Goal: Task Accomplishment & Management: Manage account settings

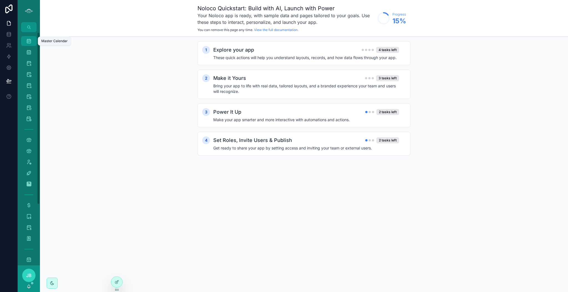
click at [28, 42] on icon "scrollable content" at bounding box center [29, 41] width 6 height 6
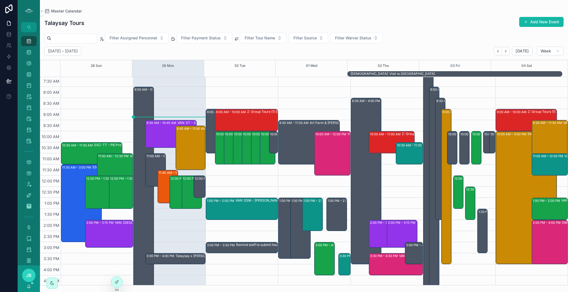
scroll to position [34, 0]
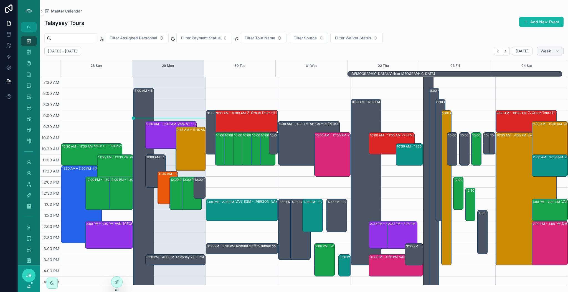
click at [549, 54] on button "Week" at bounding box center [550, 51] width 27 height 9
click at [532, 94] on button "Day D" at bounding box center [539, 95] width 40 height 10
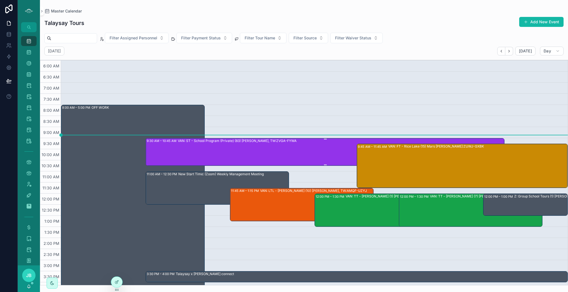
click at [304, 160] on div "VAN: ST - School Program (Private) (83) [PERSON_NAME], TW:ZVGA-FYWA" at bounding box center [341, 151] width 326 height 27
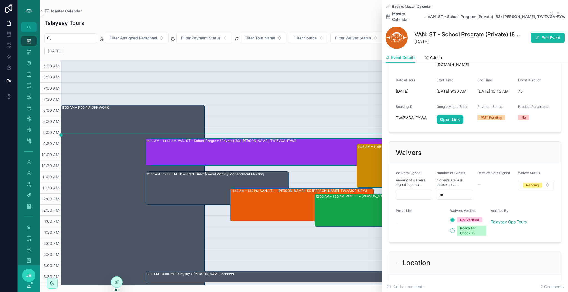
scroll to position [481, 0]
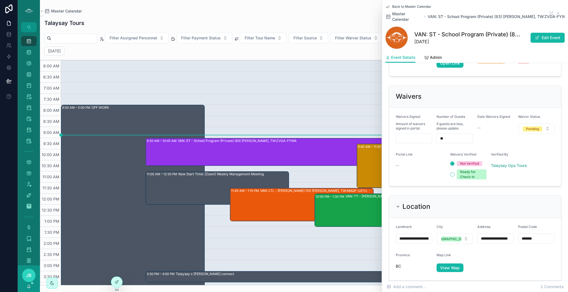
click at [399, 135] on input "scrollable content" at bounding box center [414, 139] width 36 height 8
paste input "****"
type input "***"
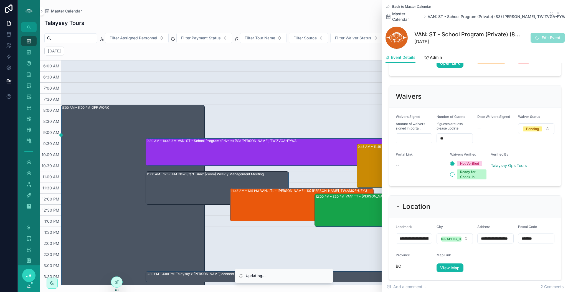
click at [539, 40] on span "Edit Event" at bounding box center [548, 38] width 34 height 10
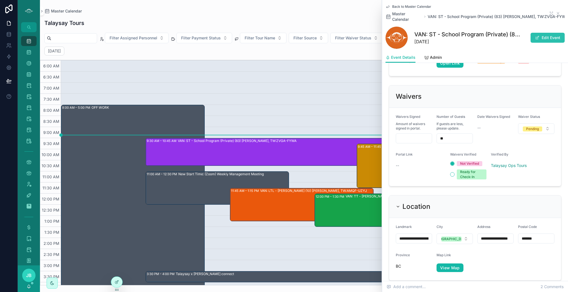
click at [544, 37] on button "Edit Event" at bounding box center [548, 38] width 34 height 10
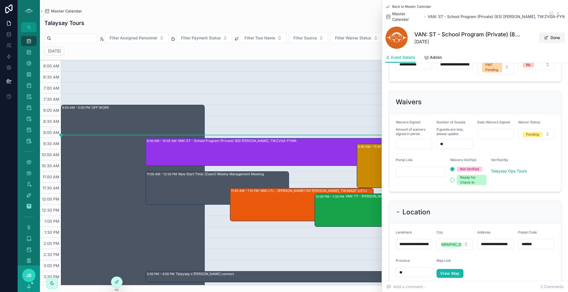
scroll to position [493, 0]
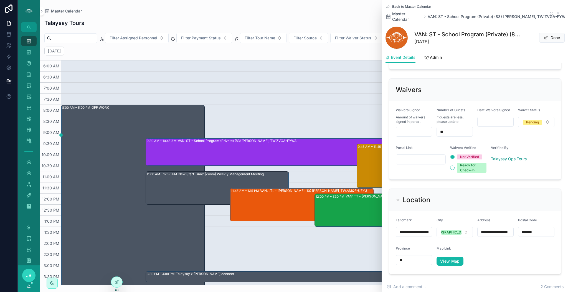
click at [413, 128] on input "scrollable content" at bounding box center [414, 132] width 36 height 8
type input "****"
click at [422, 156] on input "scrollable content" at bounding box center [420, 160] width 49 height 8
paste input "**********"
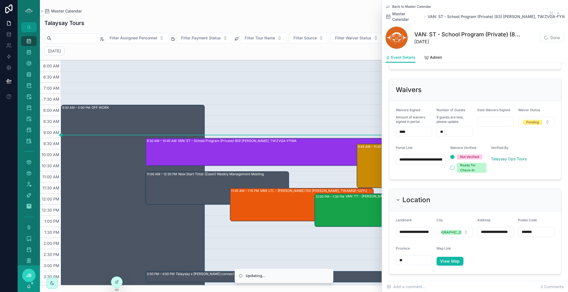
scroll to position [0, 149]
type input "**********"
click at [531, 120] on div "Pending" at bounding box center [532, 122] width 13 height 5
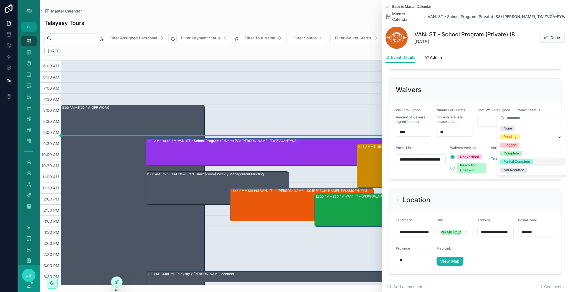
click at [518, 162] on div "Partial Complete" at bounding box center [517, 161] width 26 height 5
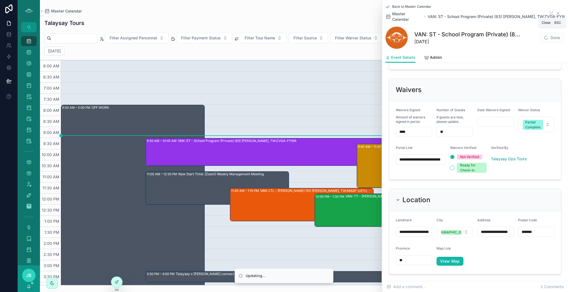
click at [557, 12] on icon "scrollable content" at bounding box center [558, 13] width 2 height 2
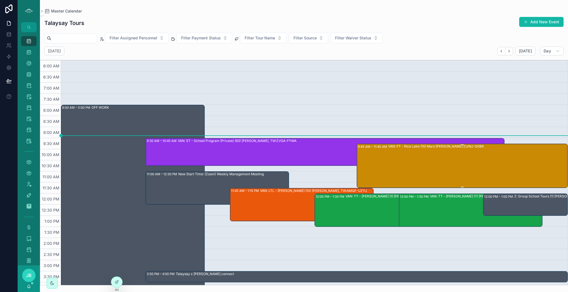
click at [450, 161] on div "VAN: FT - Rice Lake (15) Mars [PERSON_NAME]:ZUWJ-GXBK" at bounding box center [477, 165] width 179 height 43
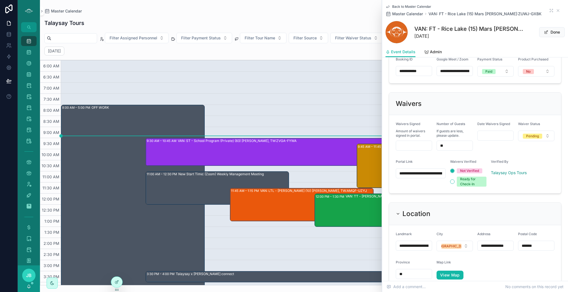
scroll to position [395, 0]
click at [424, 143] on input "scrollable content" at bounding box center [414, 145] width 36 height 8
type input "****"
click at [504, 141] on div "Date Waivers Signed" at bounding box center [496, 135] width 36 height 29
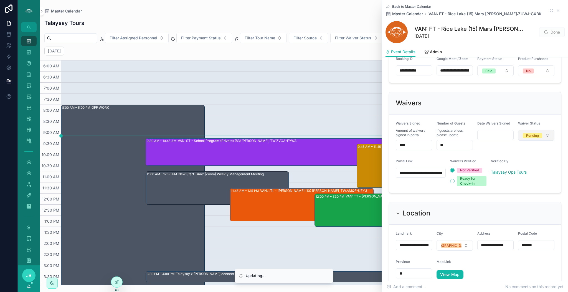
click at [546, 130] on button "Pending" at bounding box center [536, 135] width 36 height 11
click at [509, 171] on div "Flagged" at bounding box center [510, 171] width 12 height 5
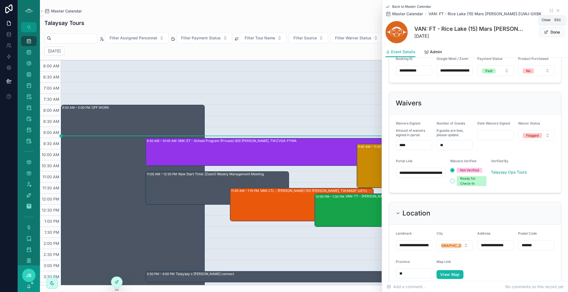
click at [557, 11] on icon "scrollable content" at bounding box center [558, 10] width 2 height 2
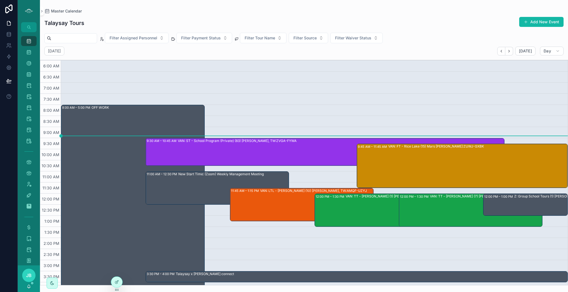
scroll to position [22, 0]
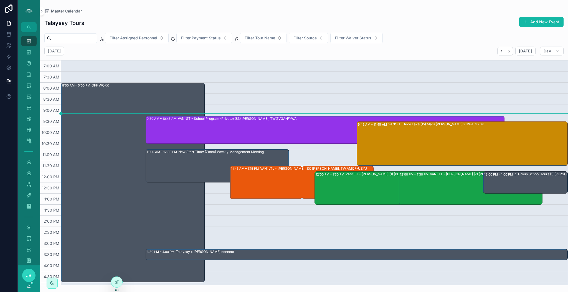
click at [281, 177] on div "VAN: LTL - [PERSON_NAME] (10) [PERSON_NAME], TW:AMQF-UZYJ" at bounding box center [316, 182] width 113 height 32
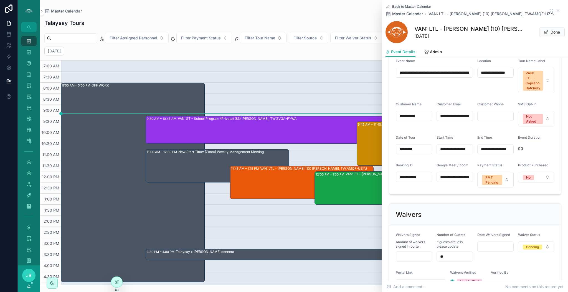
scroll to position [365, 0]
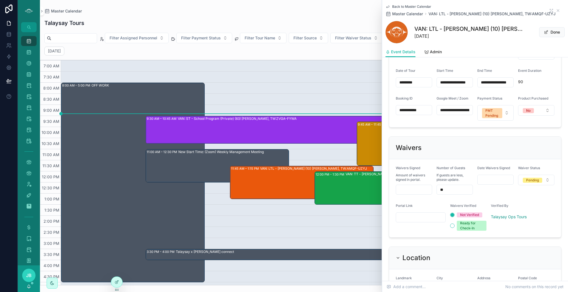
click at [419, 193] on input "scrollable content" at bounding box center [414, 190] width 36 height 8
type input "****"
click at [533, 185] on button "Pending" at bounding box center [536, 180] width 36 height 11
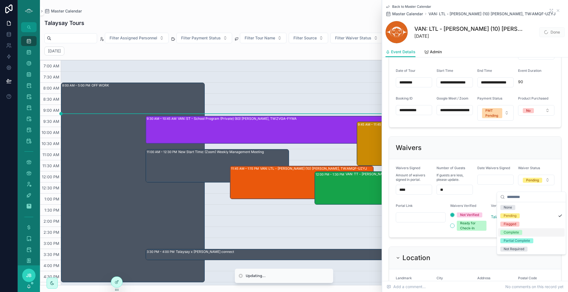
click at [514, 231] on div "Complete" at bounding box center [511, 232] width 15 height 5
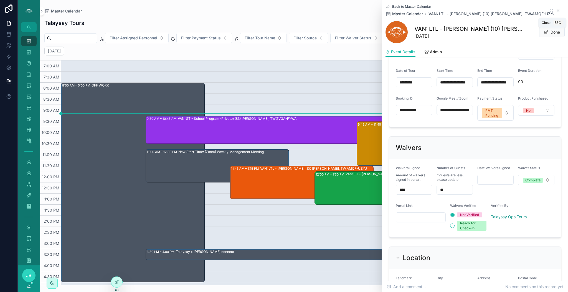
click at [556, 12] on icon "scrollable content" at bounding box center [558, 10] width 4 height 4
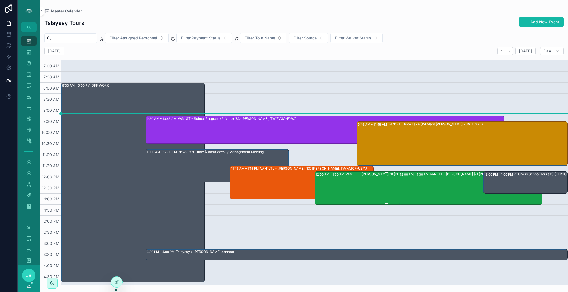
click at [384, 179] on div "VAN: TT - [PERSON_NAME] (1) [PERSON_NAME], TW:UQCG-CIVR" at bounding box center [402, 188] width 112 height 32
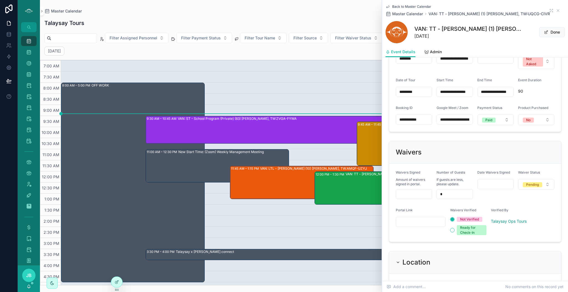
scroll to position [387, 0]
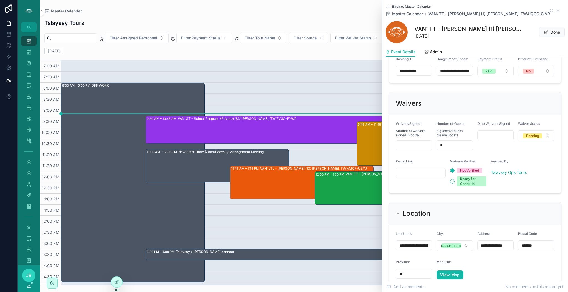
click at [407, 149] on input "scrollable content" at bounding box center [414, 146] width 36 height 8
type input "***"
click at [531, 138] on div "Pending" at bounding box center [532, 135] width 13 height 5
click at [511, 195] on div "Complete" at bounding box center [511, 192] width 15 height 5
click at [556, 10] on icon "scrollable content" at bounding box center [558, 10] width 4 height 4
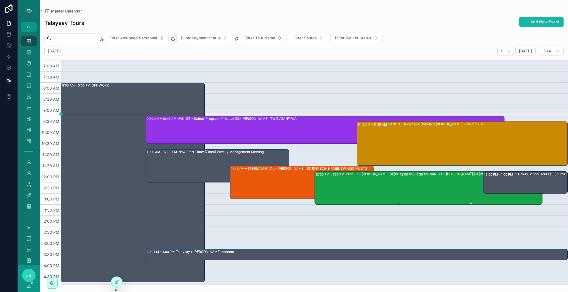
click at [438, 187] on div "VAN: TT - [PERSON_NAME] (7) [PERSON_NAME], TW:[PERSON_NAME]" at bounding box center [486, 188] width 112 height 32
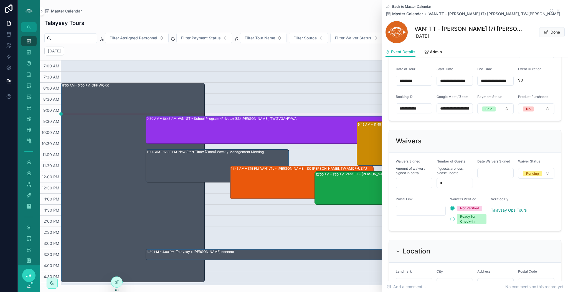
scroll to position [367, 0]
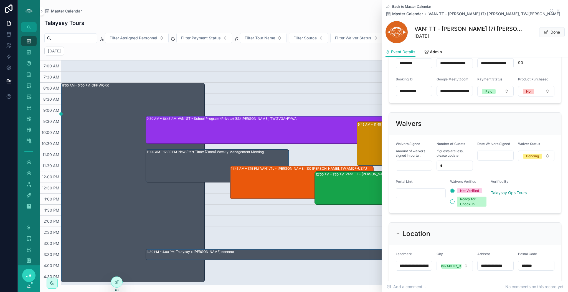
click at [416, 170] on input "scrollable content" at bounding box center [414, 166] width 36 height 8
type input "***"
click at [415, 197] on input "scrollable content" at bounding box center [420, 194] width 49 height 8
paste input "**********"
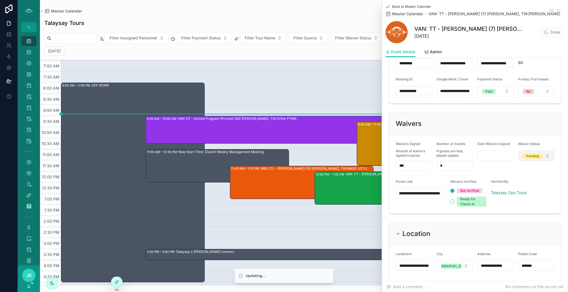
type input "**********"
click at [535, 159] on span "Pending" at bounding box center [532, 156] width 19 height 5
click at [513, 203] on div "Flagged" at bounding box center [510, 204] width 12 height 5
click at [557, 10] on icon "scrollable content" at bounding box center [558, 10] width 2 height 2
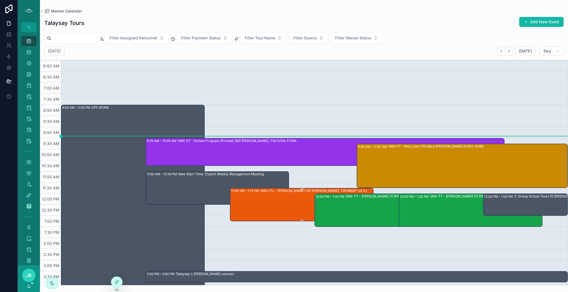
click at [289, 198] on div "VAN: LTL - [PERSON_NAME] (10) [PERSON_NAME], TW:AMQF-UZYJ" at bounding box center [316, 204] width 113 height 32
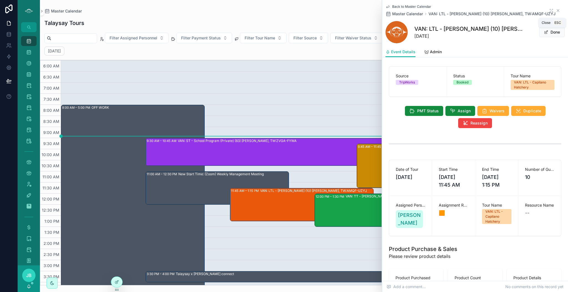
click at [556, 13] on icon "scrollable content" at bounding box center [558, 10] width 4 height 4
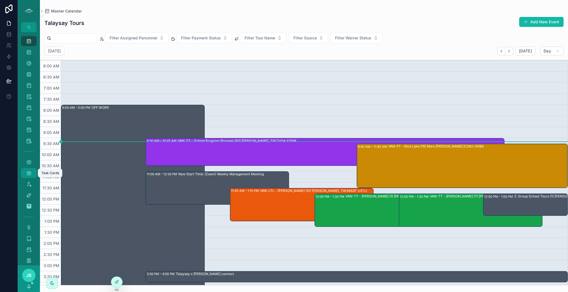
click at [29, 172] on icon "scrollable content" at bounding box center [29, 173] width 6 height 6
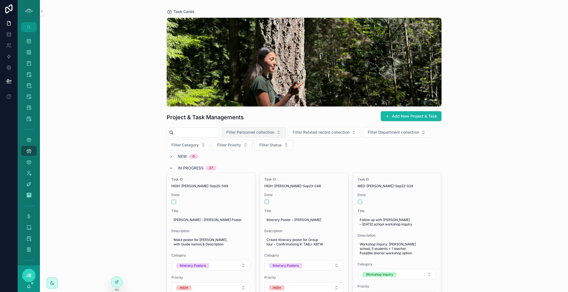
click at [262, 133] on span "Filter Personnel collection" at bounding box center [250, 133] width 48 height 6
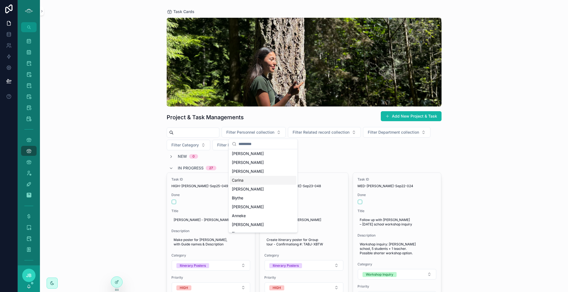
scroll to position [57, 0]
click at [246, 212] on div "[PERSON_NAME]" at bounding box center [263, 213] width 67 height 9
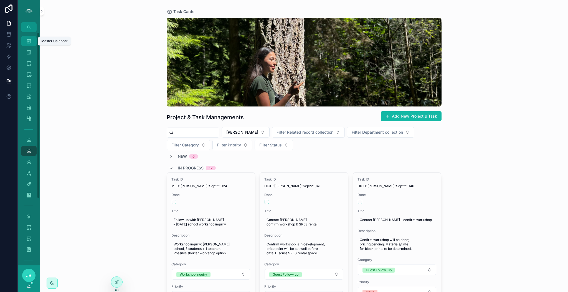
click at [25, 40] on div "Master Calendar 1,760" at bounding box center [28, 41] width 9 height 9
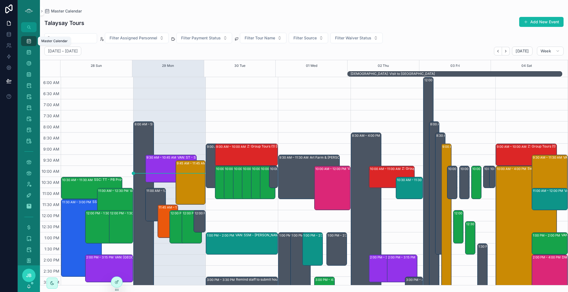
scroll to position [125, 0]
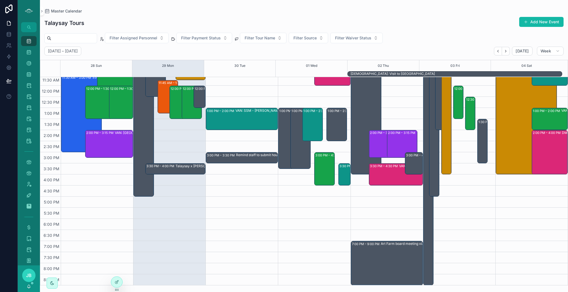
click at [390, 106] on div "8:30 AM – 4:00 PM Conference? 7:00 PM – 9:00 PM Art Farm board meeting via Zoom…" at bounding box center [387, 119] width 72 height 333
click at [549, 53] on span "Week" at bounding box center [546, 51] width 11 height 5
click at [534, 97] on button "Day D" at bounding box center [539, 95] width 40 height 10
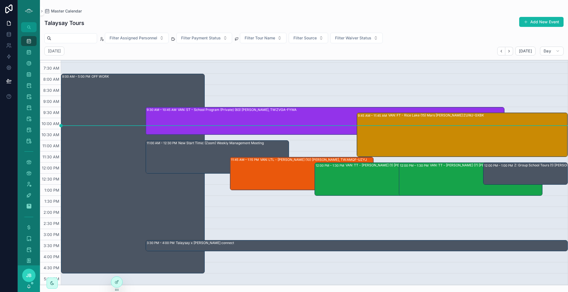
scroll to position [28, 0]
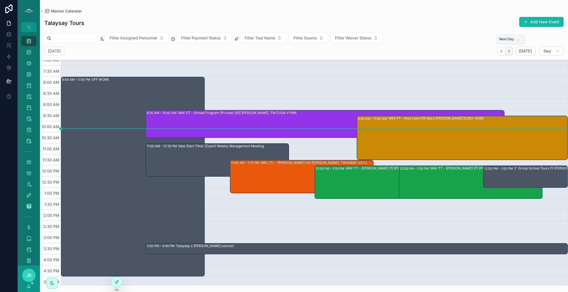
click at [511, 50] on icon "Next" at bounding box center [509, 51] width 4 height 4
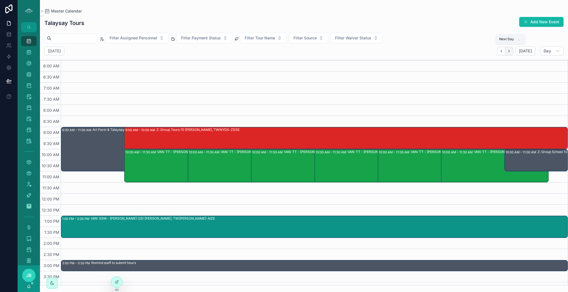
click at [511, 50] on icon "Next" at bounding box center [509, 51] width 4 height 4
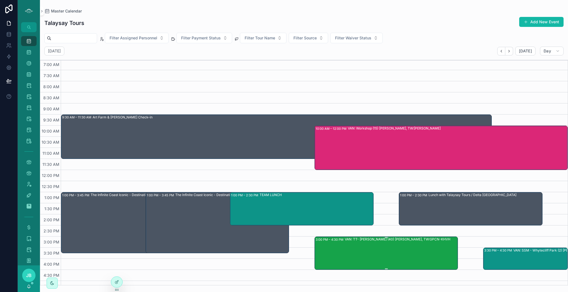
scroll to position [18, 0]
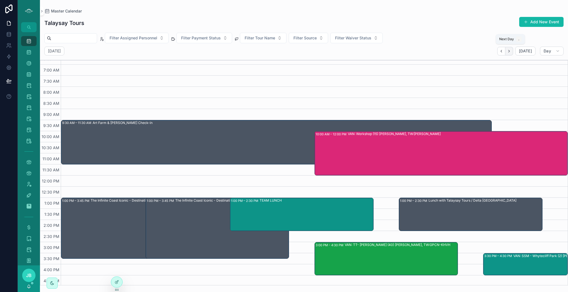
click at [509, 52] on icon "Next" at bounding box center [509, 51] width 4 height 4
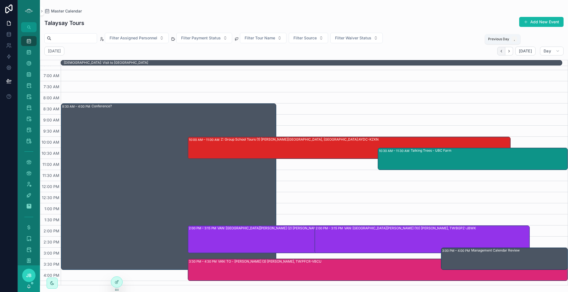
click at [503, 51] on icon "Back" at bounding box center [501, 51] width 4 height 4
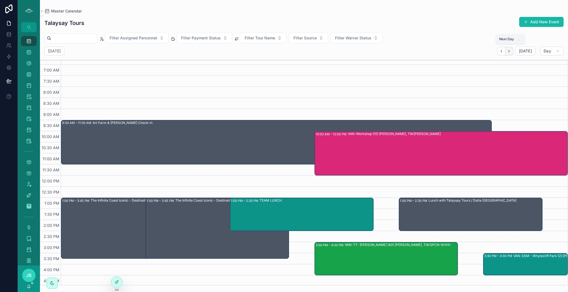
click at [511, 53] on icon "Next" at bounding box center [509, 51] width 4 height 4
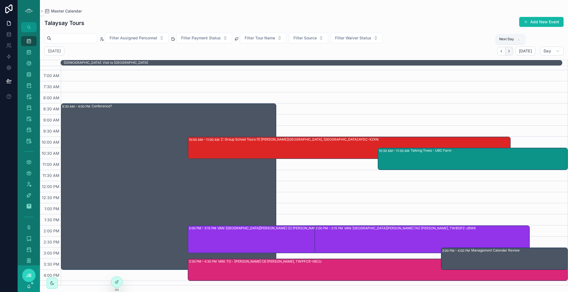
click at [508, 52] on icon "Next" at bounding box center [509, 51] width 4 height 4
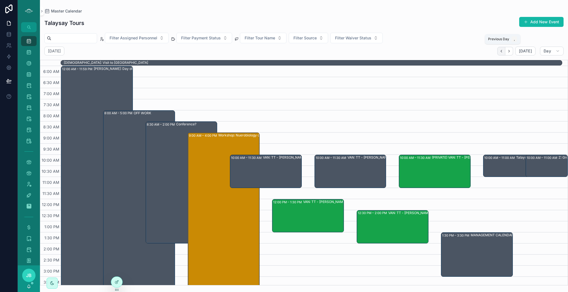
click at [503, 49] on icon "Back" at bounding box center [501, 51] width 4 height 4
